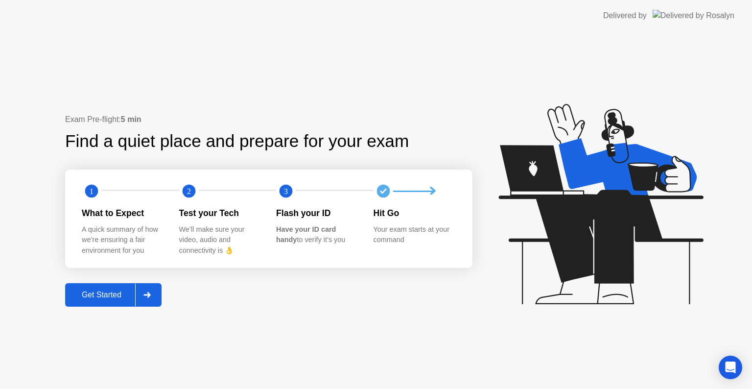
click at [93, 296] on div "Get Started" at bounding box center [101, 294] width 67 height 9
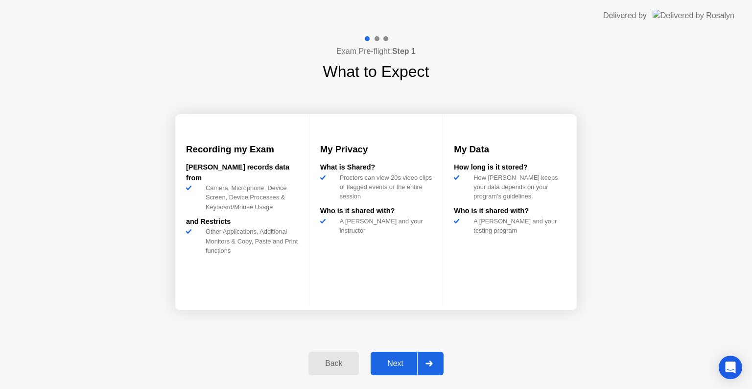
click at [428, 363] on icon at bounding box center [429, 364] width 7 height 6
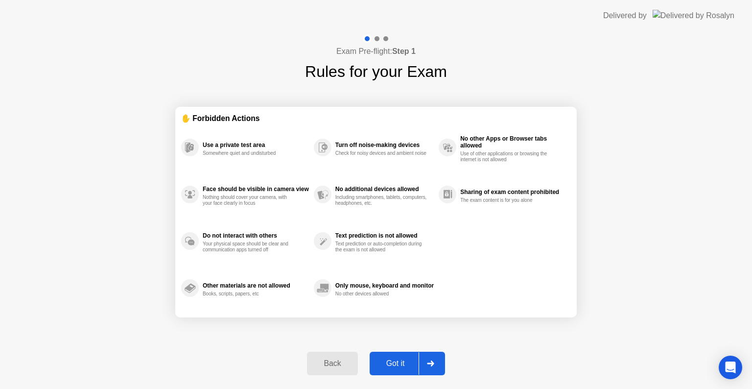
click at [428, 363] on icon at bounding box center [430, 364] width 7 height 6
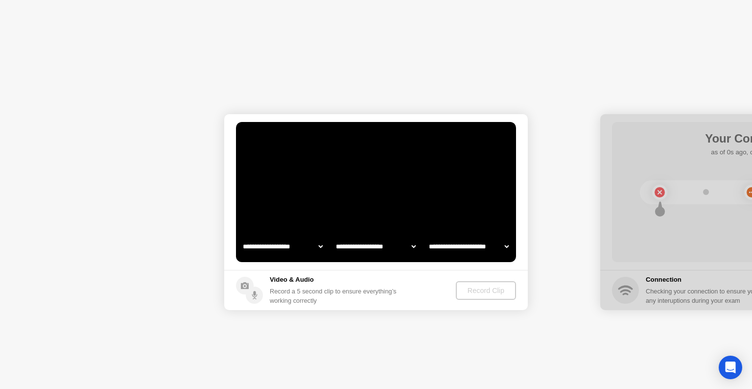
select select "**********"
select select "*******"
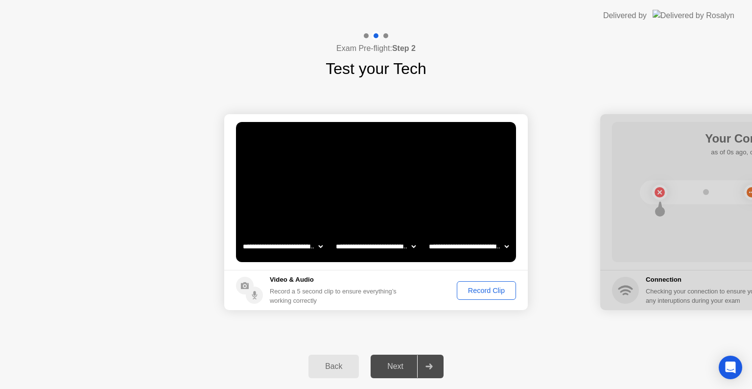
click at [482, 292] on div "Record Clip" at bounding box center [486, 291] width 52 height 8
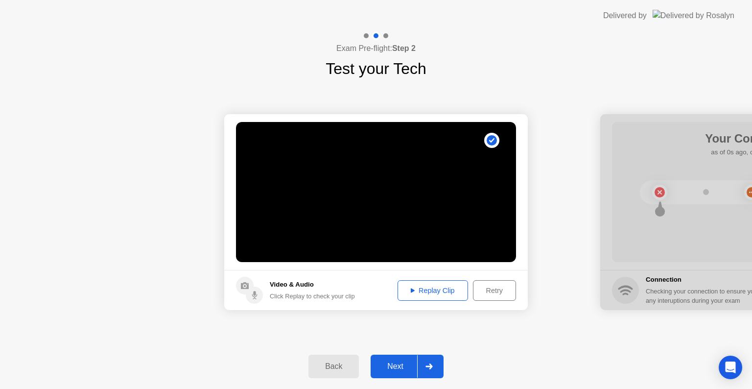
click at [429, 363] on icon at bounding box center [429, 366] width 7 height 6
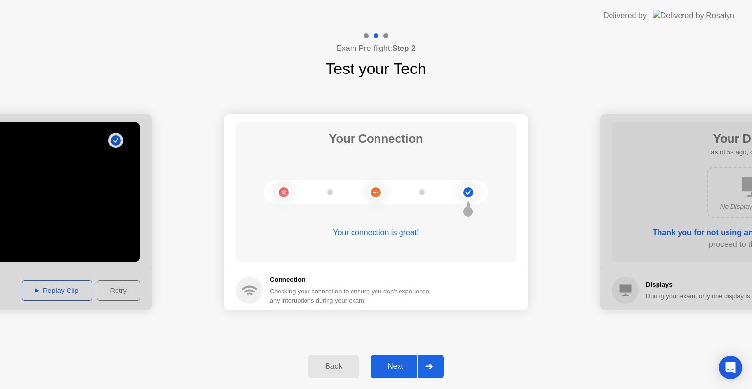
click at [395, 363] on div "Next" at bounding box center [396, 366] width 44 height 9
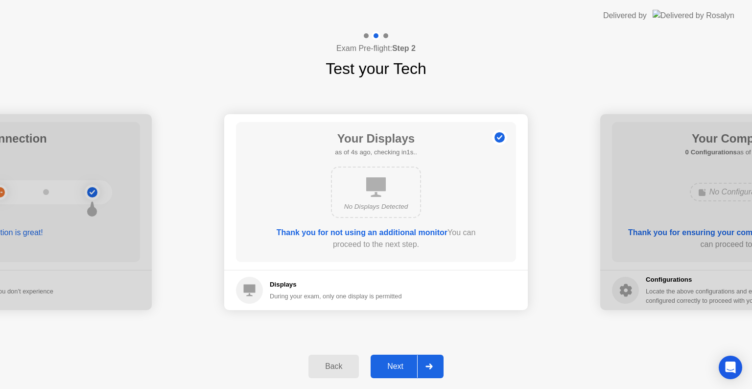
click at [404, 364] on div "Next" at bounding box center [396, 366] width 44 height 9
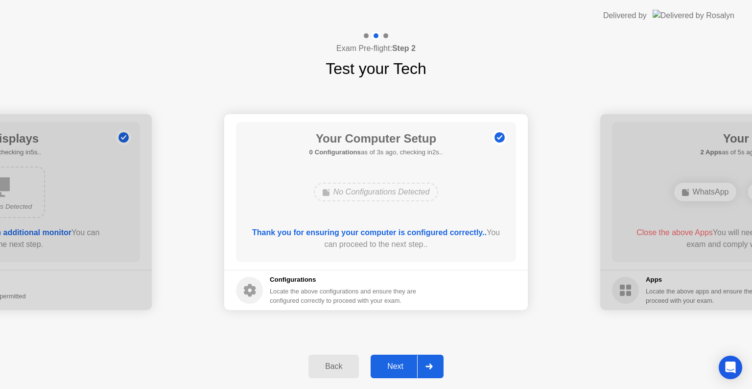
click at [404, 364] on div "Next" at bounding box center [396, 366] width 44 height 9
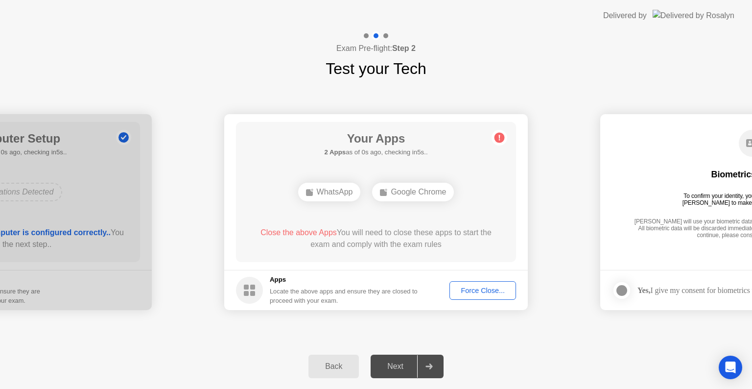
click at [474, 290] on div "Force Close..." at bounding box center [483, 291] width 60 height 8
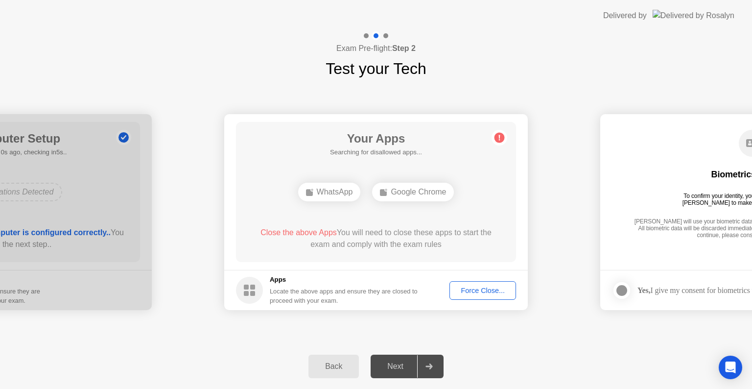
click at [479, 290] on div "Force Close..." at bounding box center [483, 291] width 60 height 8
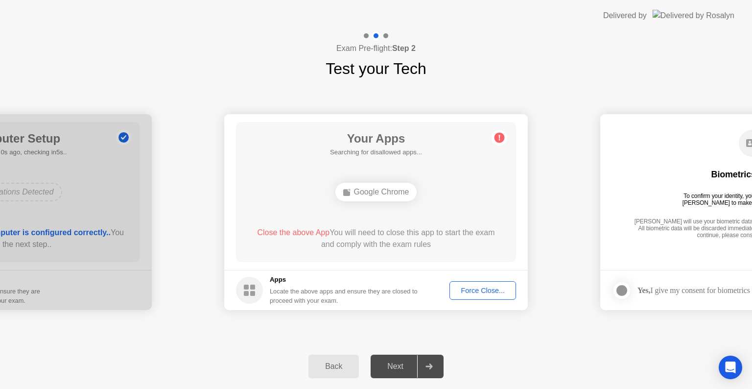
click at [480, 292] on div "Force Close..." at bounding box center [483, 291] width 60 height 8
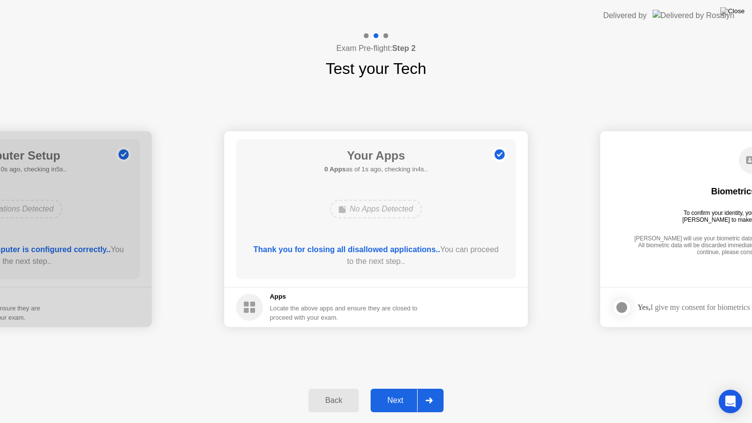
click at [428, 388] on div at bounding box center [429, 400] width 24 height 23
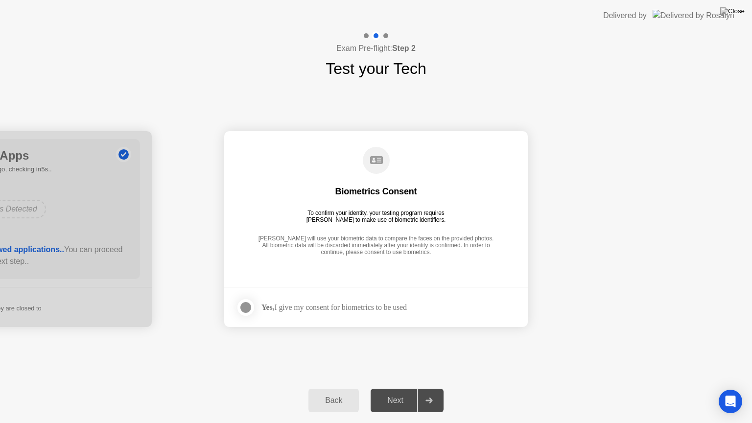
click at [246, 304] on div at bounding box center [246, 308] width 12 height 12
click at [435, 388] on div at bounding box center [429, 400] width 24 height 23
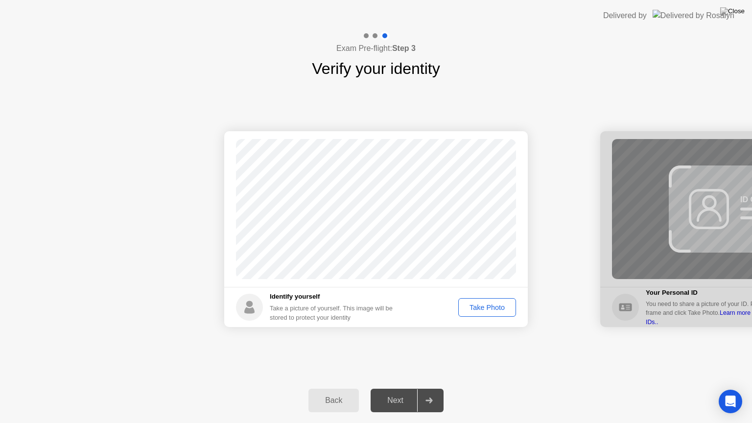
click at [482, 307] on div "Take Photo" at bounding box center [487, 308] width 51 height 8
click at [404, 388] on button "Next" at bounding box center [407, 401] width 73 height 24
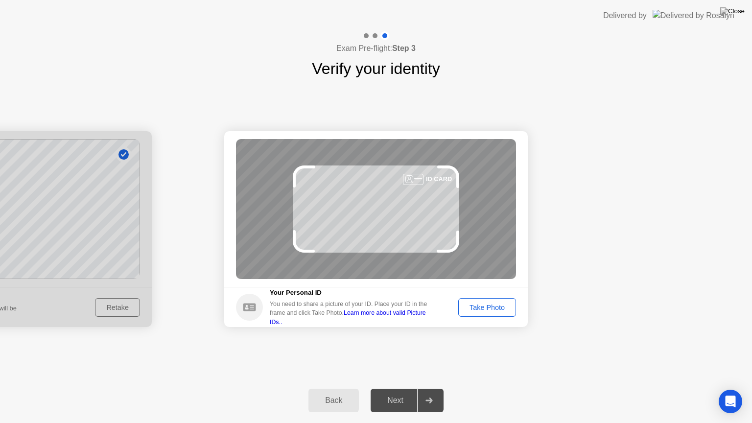
click at [494, 310] on div "Take Photo" at bounding box center [487, 308] width 51 height 8
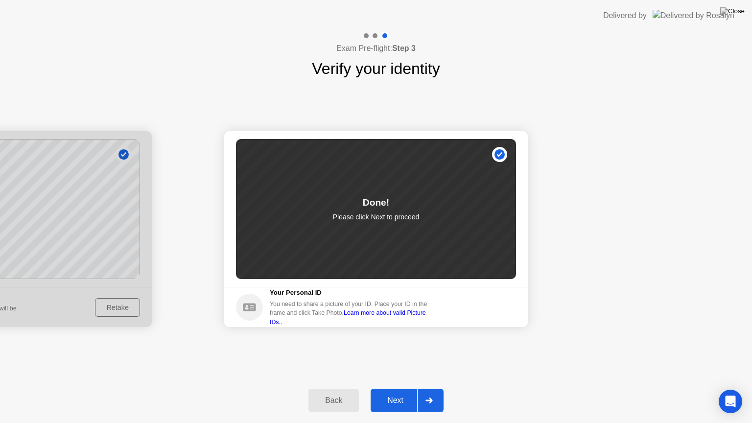
click at [431, 388] on div at bounding box center [429, 400] width 24 height 23
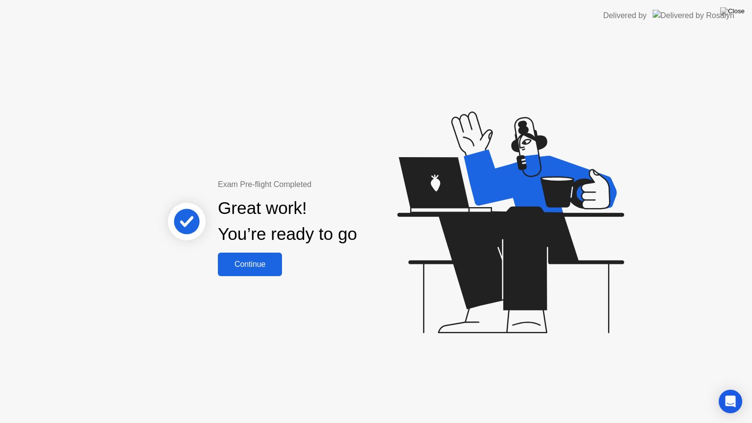
click at [265, 272] on button "Continue" at bounding box center [250, 265] width 64 height 24
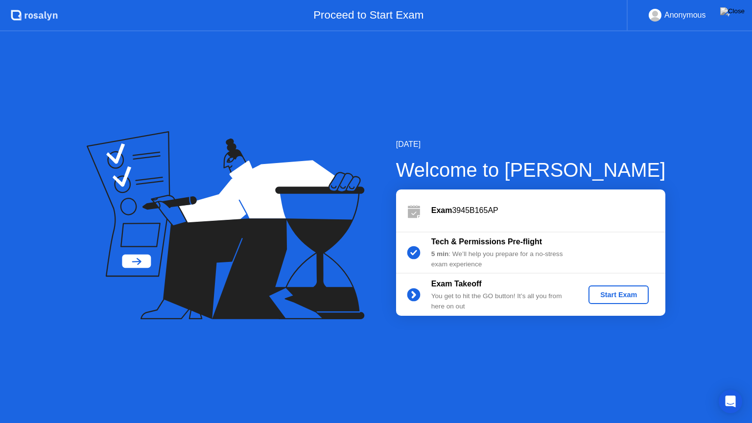
click at [613, 296] on div "Start Exam" at bounding box center [619, 295] width 52 height 8
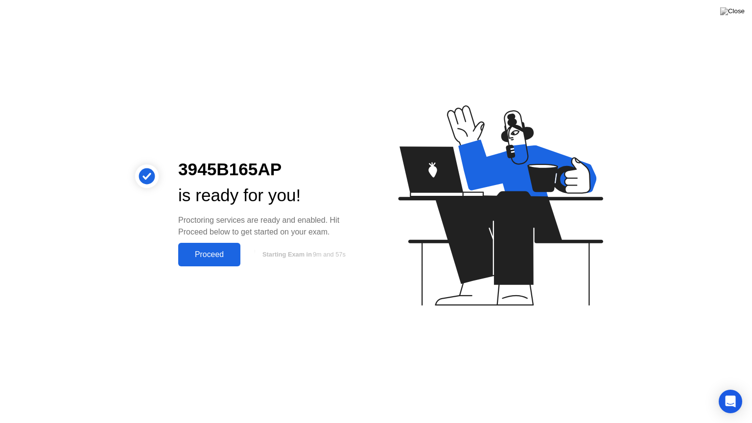
click at [209, 256] on div "Proceed" at bounding box center [209, 254] width 56 height 9
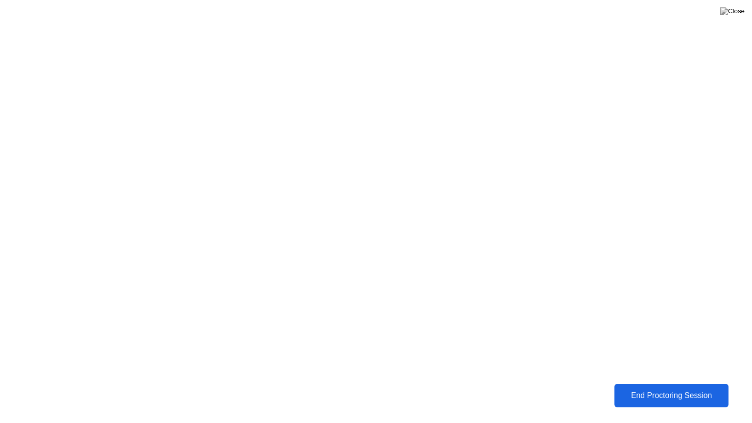
click at [682, 388] on div "End Proctoring Session" at bounding box center [671, 395] width 109 height 9
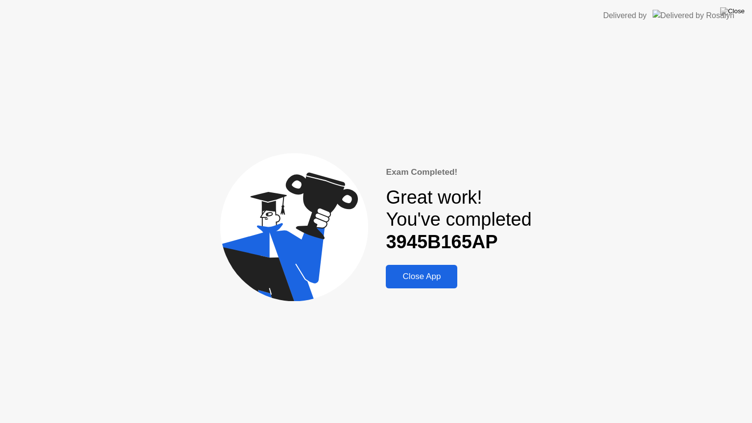
click at [419, 279] on div "Close App" at bounding box center [422, 277] width 66 height 10
